Goal: Task Accomplishment & Management: Manage account settings

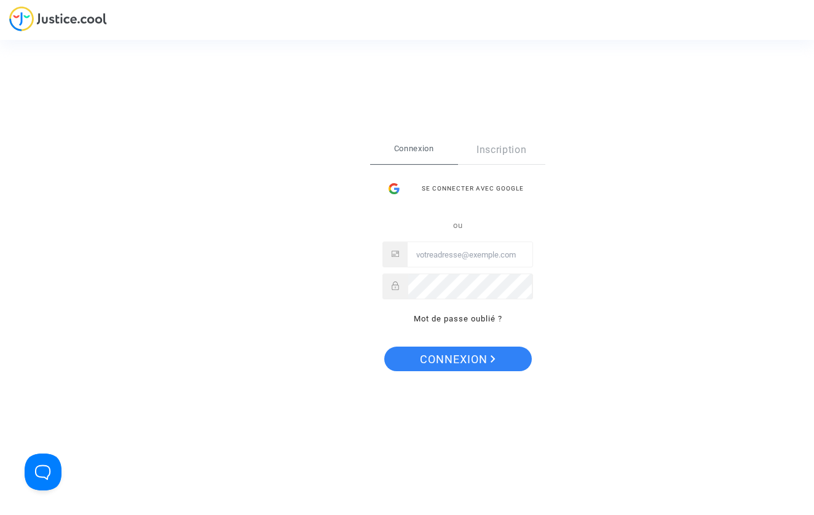
type input "[EMAIL_ADDRESS][DOMAIN_NAME]"
click at [447, 360] on span "Connexion" at bounding box center [458, 360] width 76 height 26
type input "[EMAIL_ADDRESS][DOMAIN_NAME]"
click at [457, 359] on button "Connexion" at bounding box center [458, 359] width 148 height 25
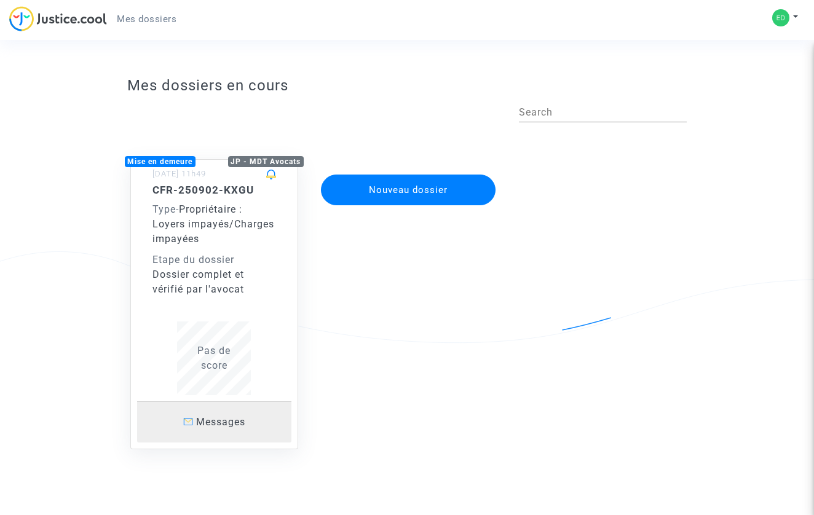
click at [191, 429] on p "Messages" at bounding box center [214, 422] width 155 height 15
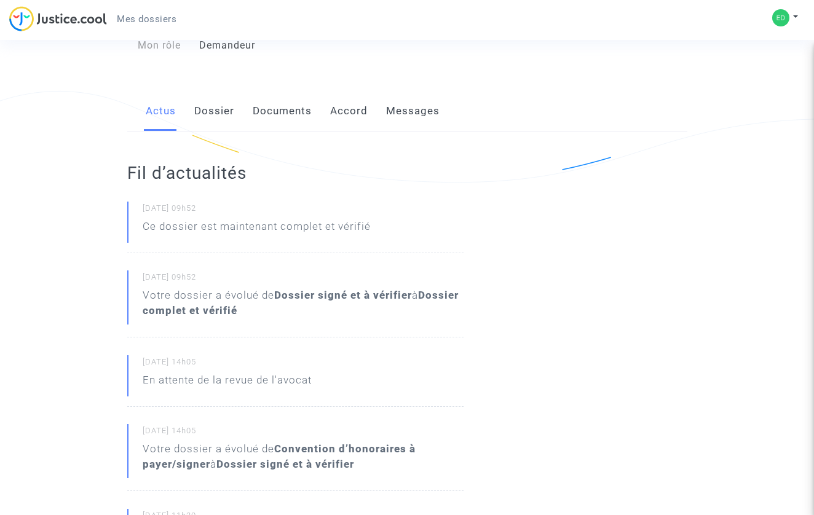
scroll to position [146, 0]
